Goal: Navigation & Orientation: Find specific page/section

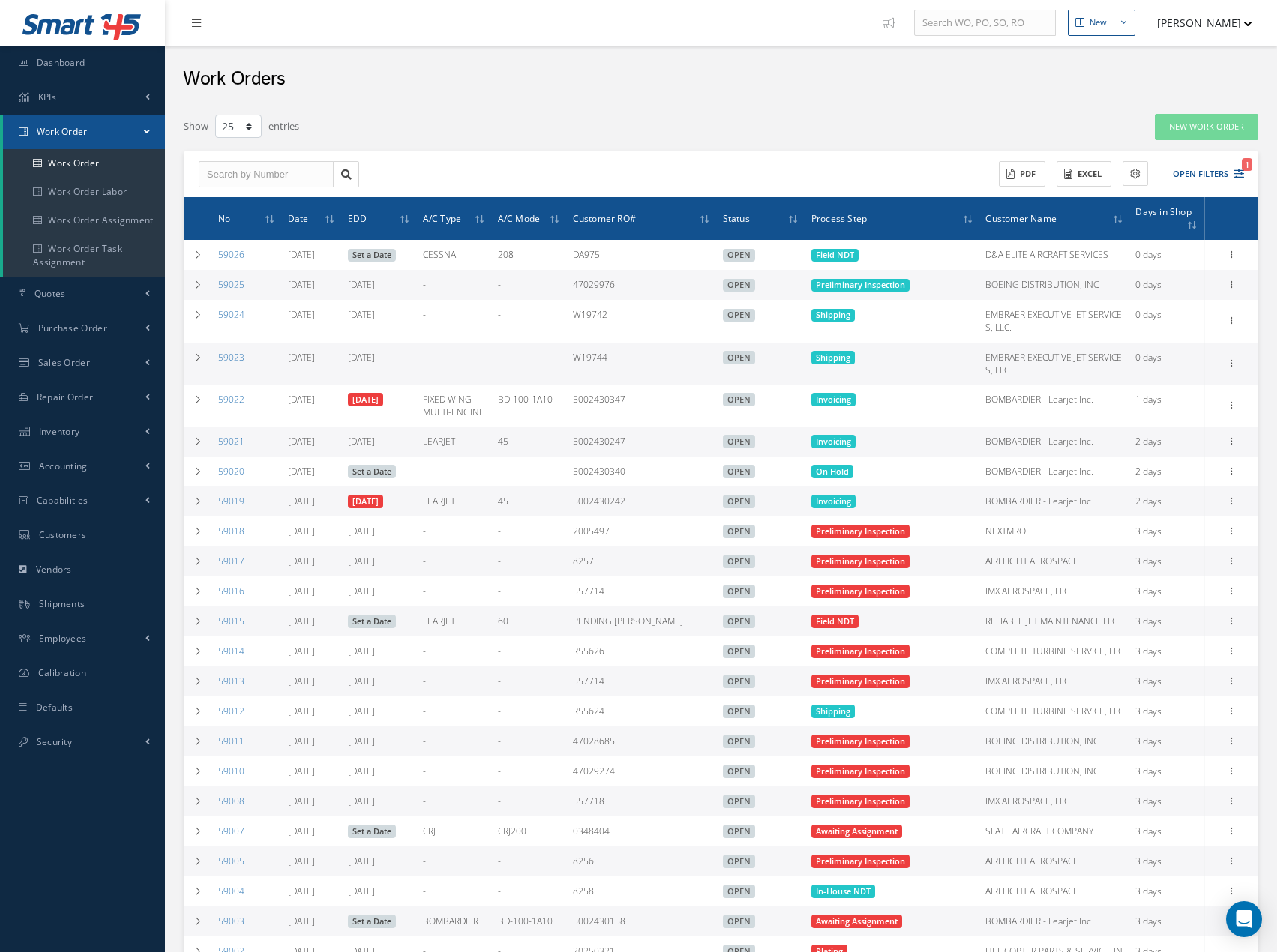
select select "25"
click at [1177, 27] on button "[PERSON_NAME]" at bounding box center [1197, 23] width 110 height 29
click at [1161, 141] on link "Logout" at bounding box center [1192, 152] width 120 height 26
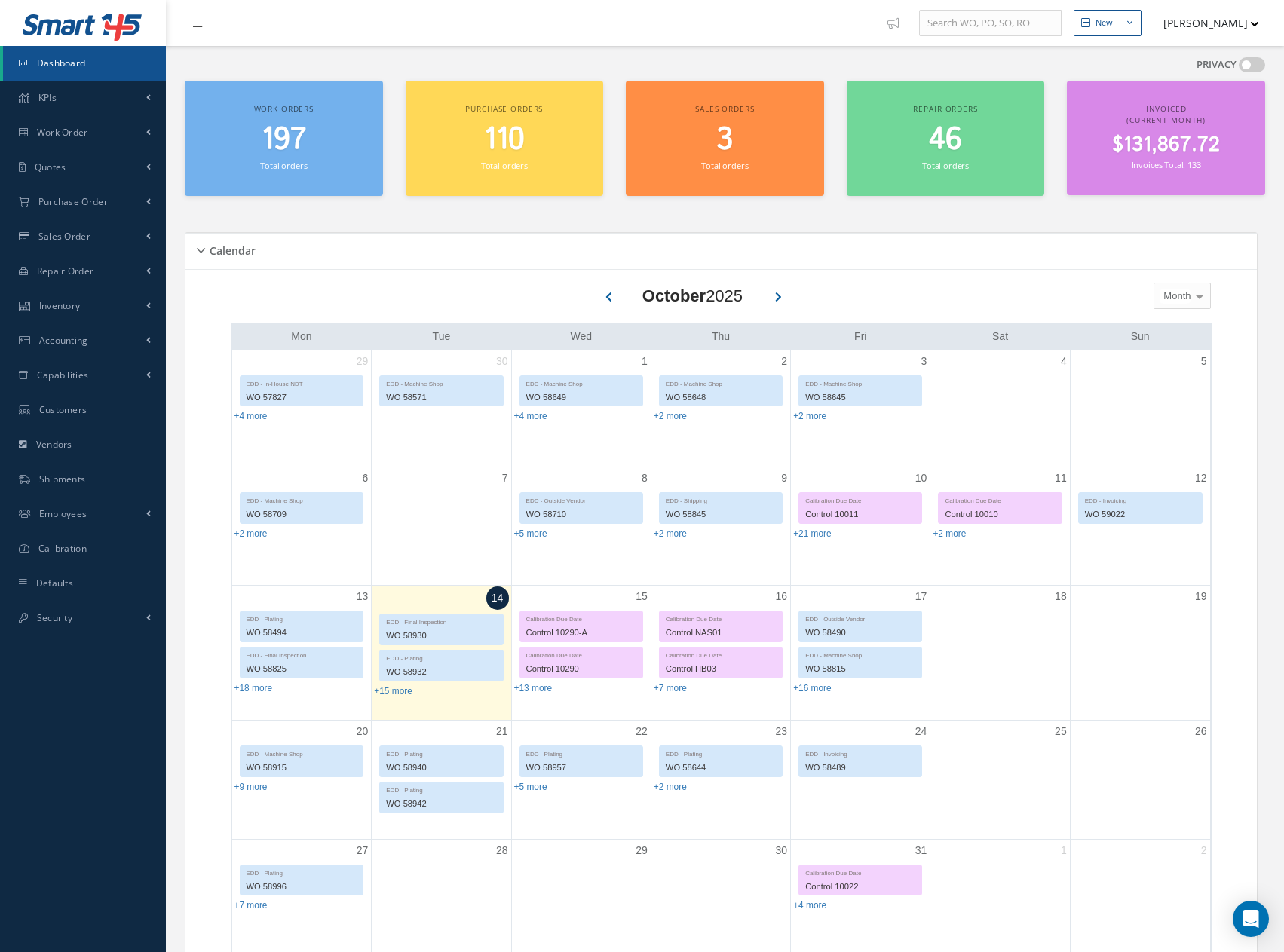
click at [282, 129] on span "197" at bounding box center [284, 139] width 45 height 43
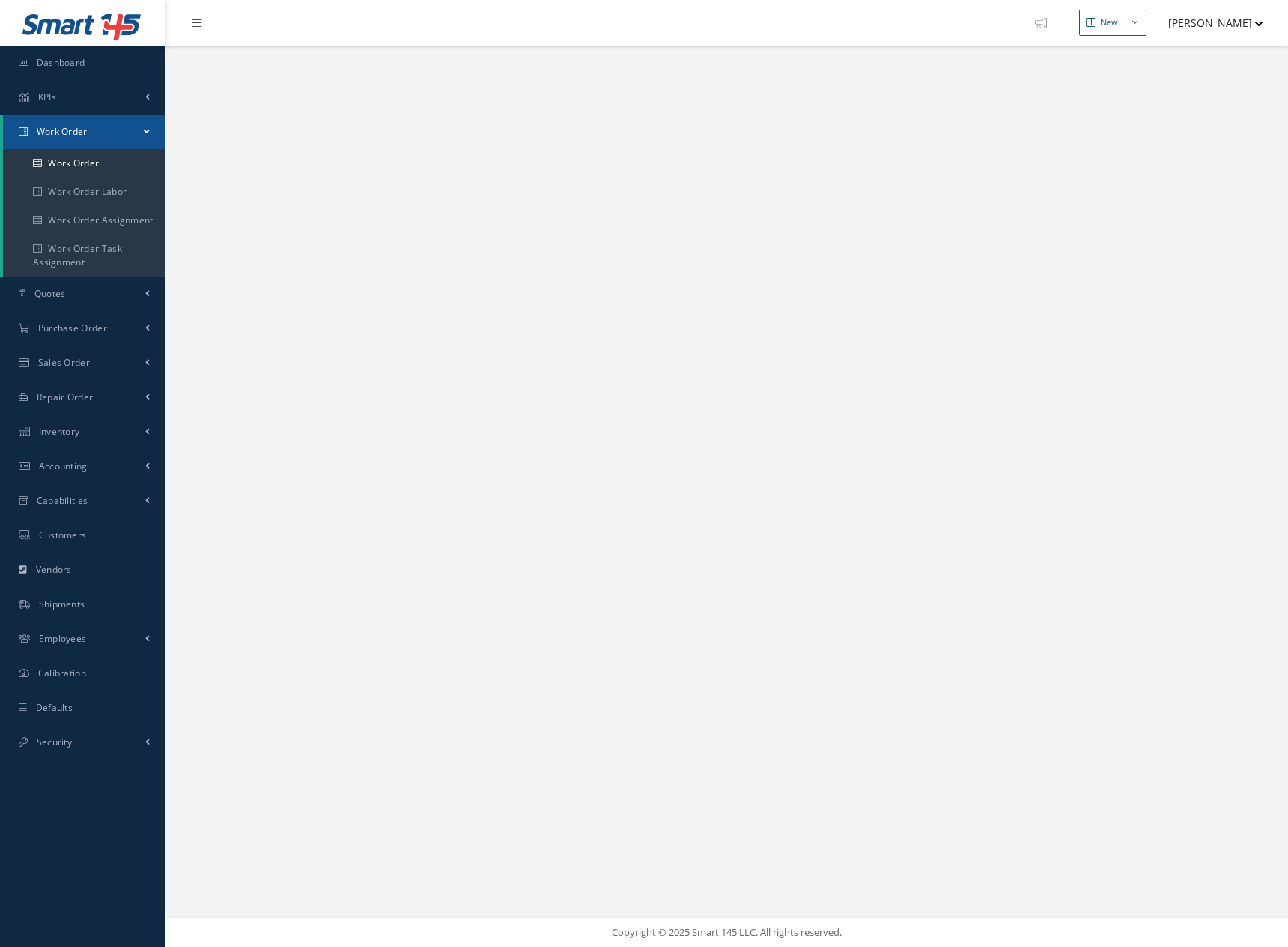
select select "25"
